Goal: Check status: Check status

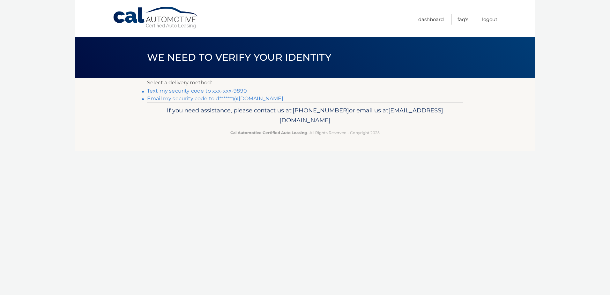
click at [194, 89] on link "Text my security code to xxx-xxx-9890" at bounding box center [197, 91] width 100 height 6
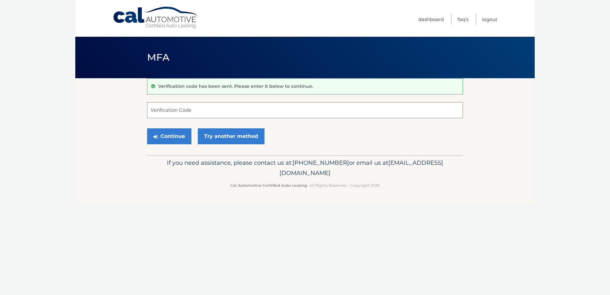
click at [231, 113] on input "Verification Code" at bounding box center [305, 110] width 316 height 16
type input "669140"
click at [147, 128] on button "Continue" at bounding box center [169, 136] width 44 height 16
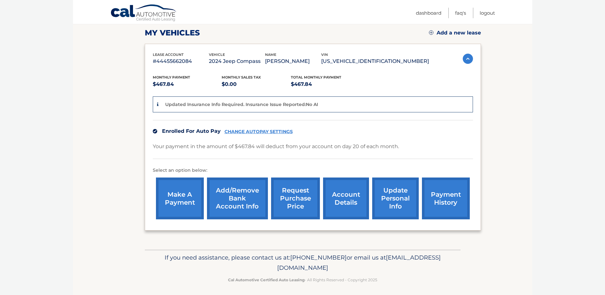
scroll to position [92, 0]
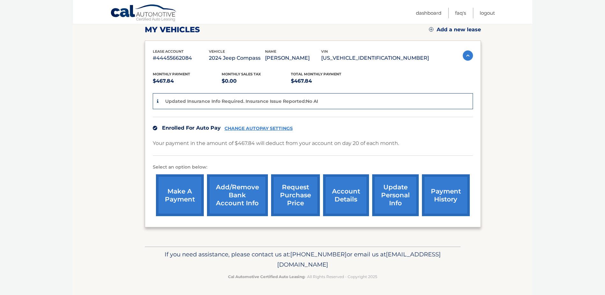
click at [343, 203] on link "account details" at bounding box center [346, 195] width 46 height 42
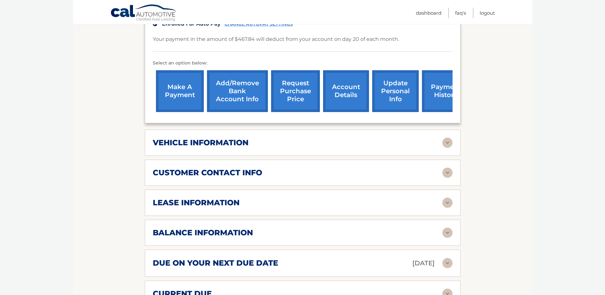
scroll to position [191, 0]
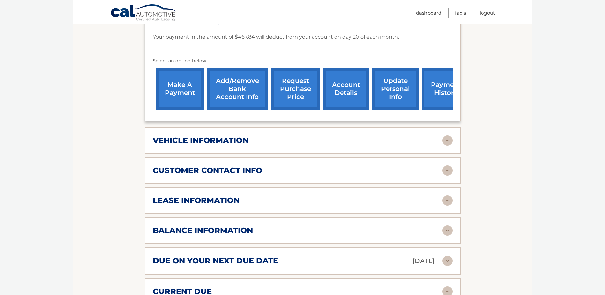
click at [266, 195] on div "lease information" at bounding box center [298, 200] width 290 height 10
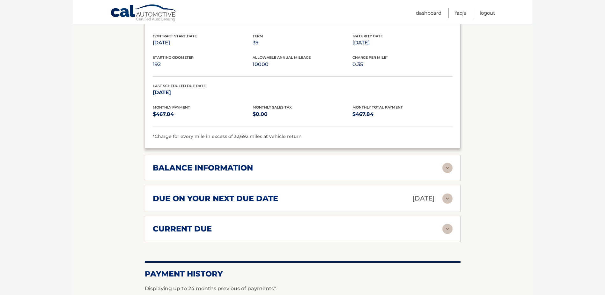
scroll to position [383, 0]
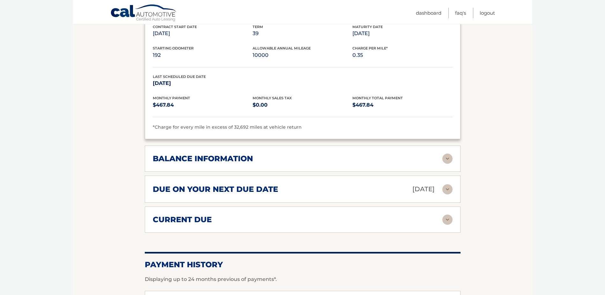
click at [450, 153] on img at bounding box center [447, 158] width 10 height 10
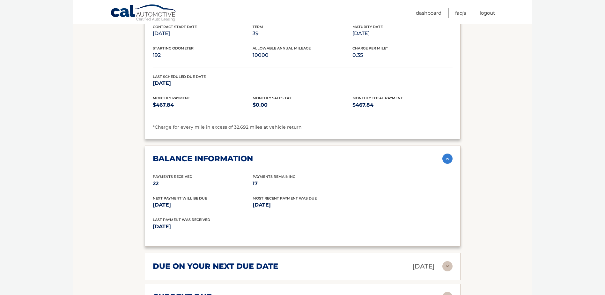
click at [448, 153] on img at bounding box center [447, 158] width 10 height 10
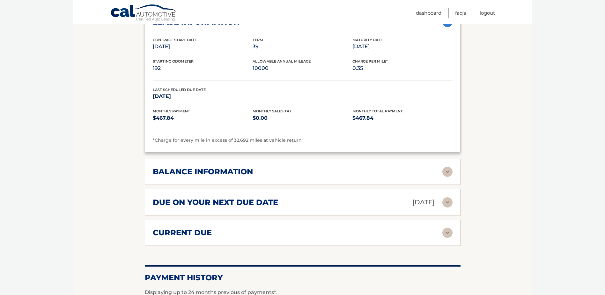
scroll to position [306, 0]
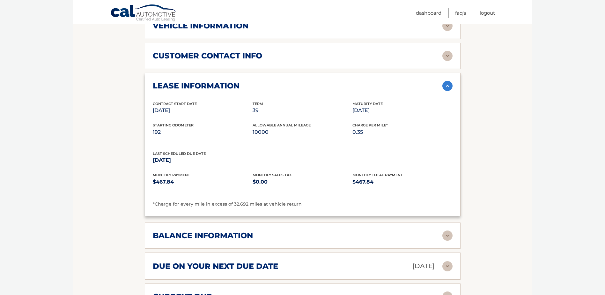
click at [261, 222] on div "balance information Payments Received 22 Payments Remaining 17 Next Payment wil…" at bounding box center [303, 235] width 316 height 26
click at [446, 230] on img at bounding box center [447, 235] width 10 height 10
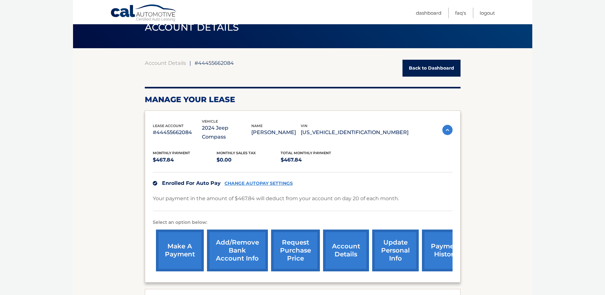
scroll to position [0, 0]
